Goal: Find specific page/section

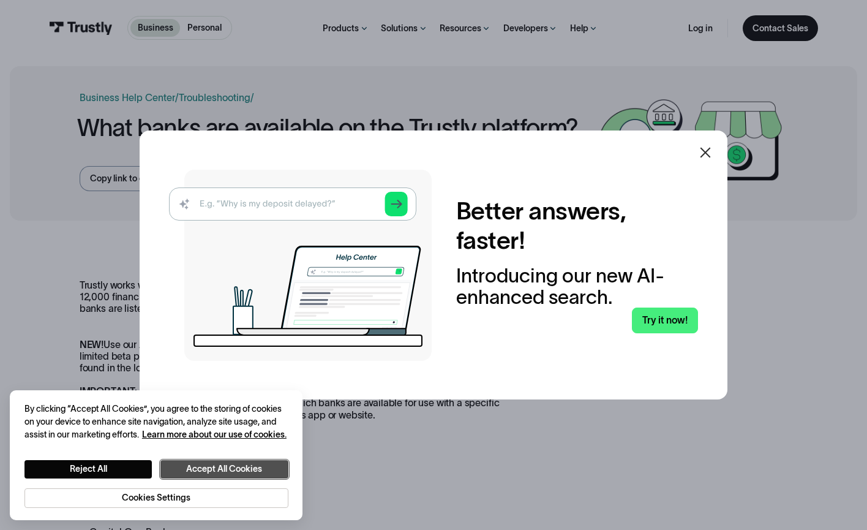
click at [233, 463] on button "Accept All Cookies" at bounding box center [223, 469] width 127 height 18
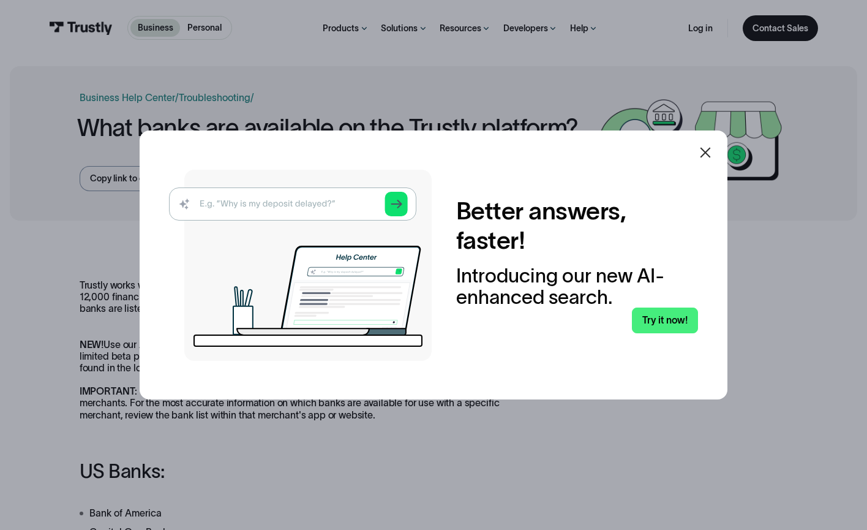
click at [707, 153] on icon at bounding box center [705, 152] width 10 height 10
